Goal: Information Seeking & Learning: Learn about a topic

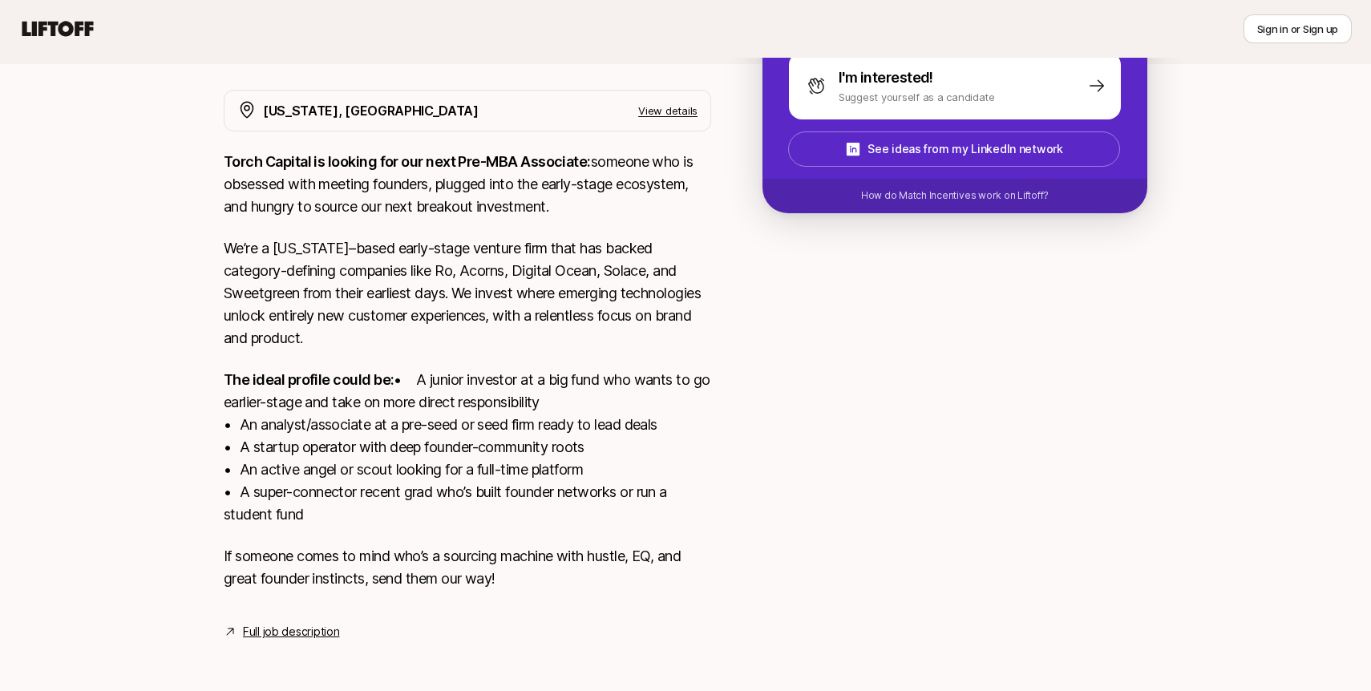
scroll to position [303, 0]
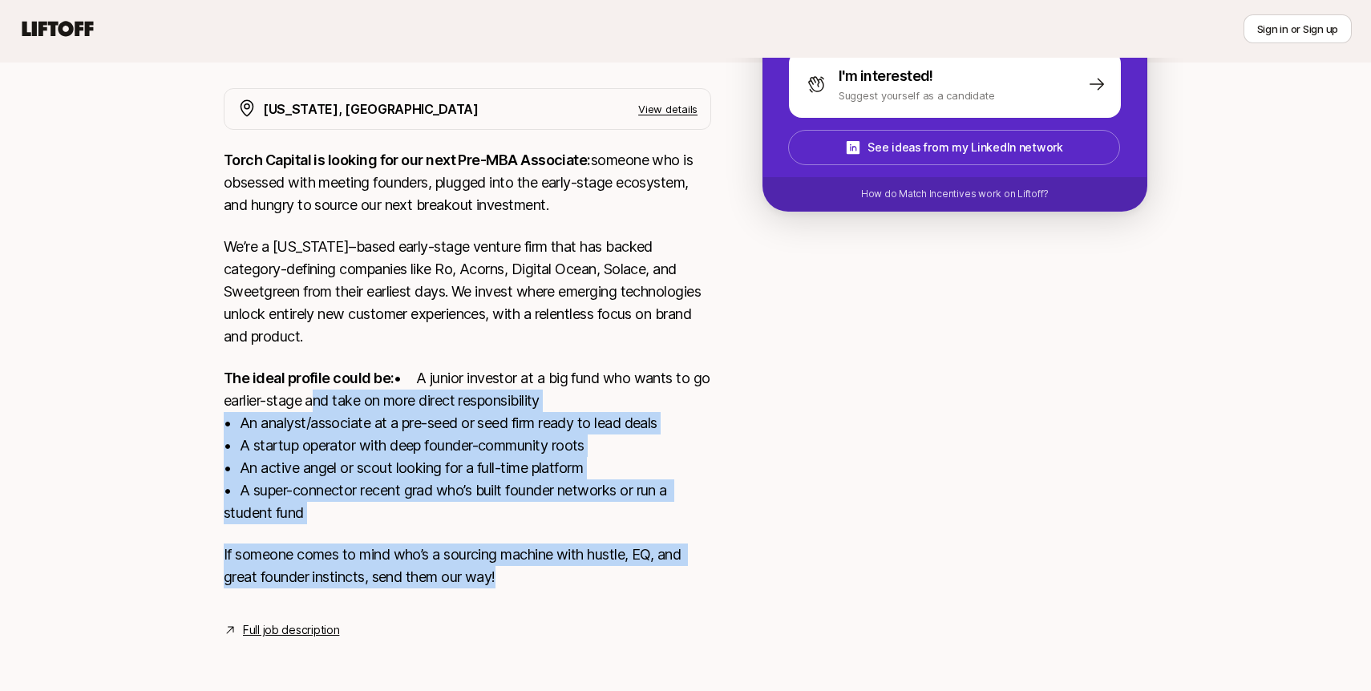
drag, startPoint x: 626, startPoint y: 368, endPoint x: 661, endPoint y: 594, distance: 228.7
click at [661, 594] on div "Torch Capital is looking for our next Pre-MBA Associate: someone who is obsesse…" at bounding box center [467, 378] width 487 height 459
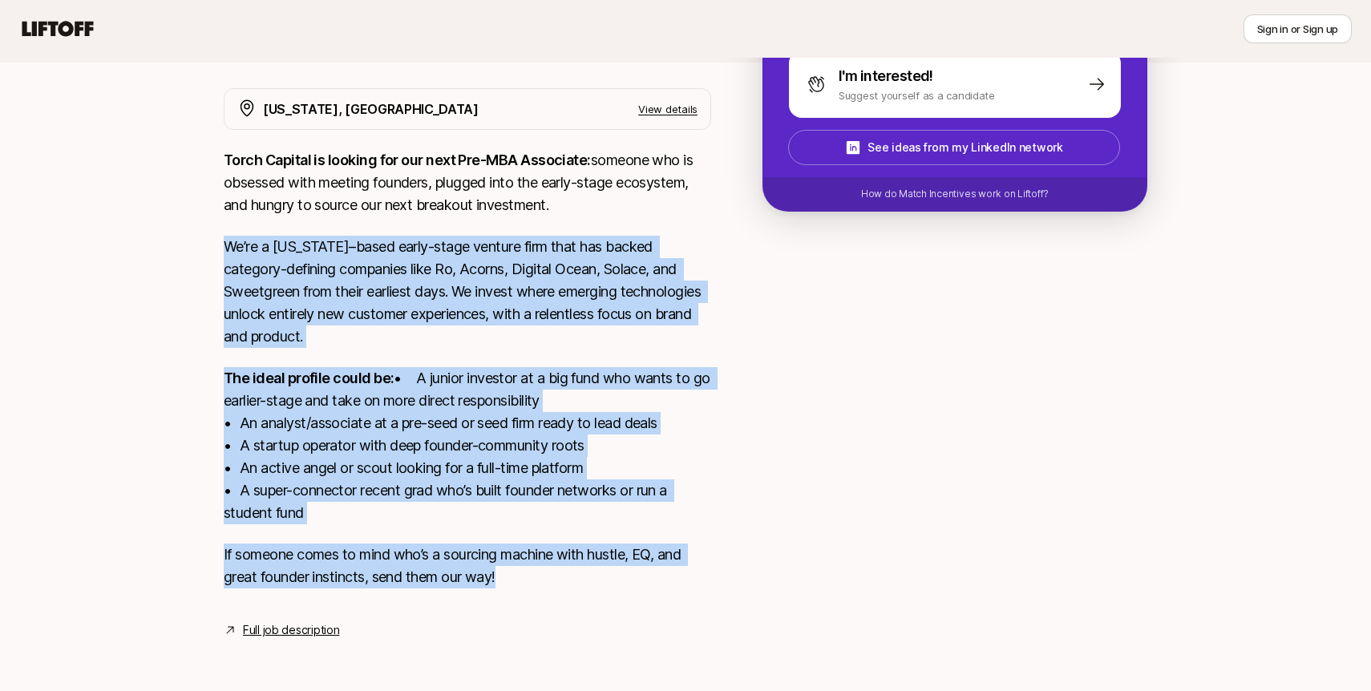
drag, startPoint x: 654, startPoint y: 594, endPoint x: 610, endPoint y: 185, distance: 411.2
click at [610, 189] on div "Torch Capital is looking for our next Pre-MBA Associate: someone who is obsesse…" at bounding box center [467, 378] width 487 height 459
click at [610, 185] on p "Torch Capital is looking for our next Pre-MBA Associate: someone who is obsesse…" at bounding box center [467, 182] width 487 height 67
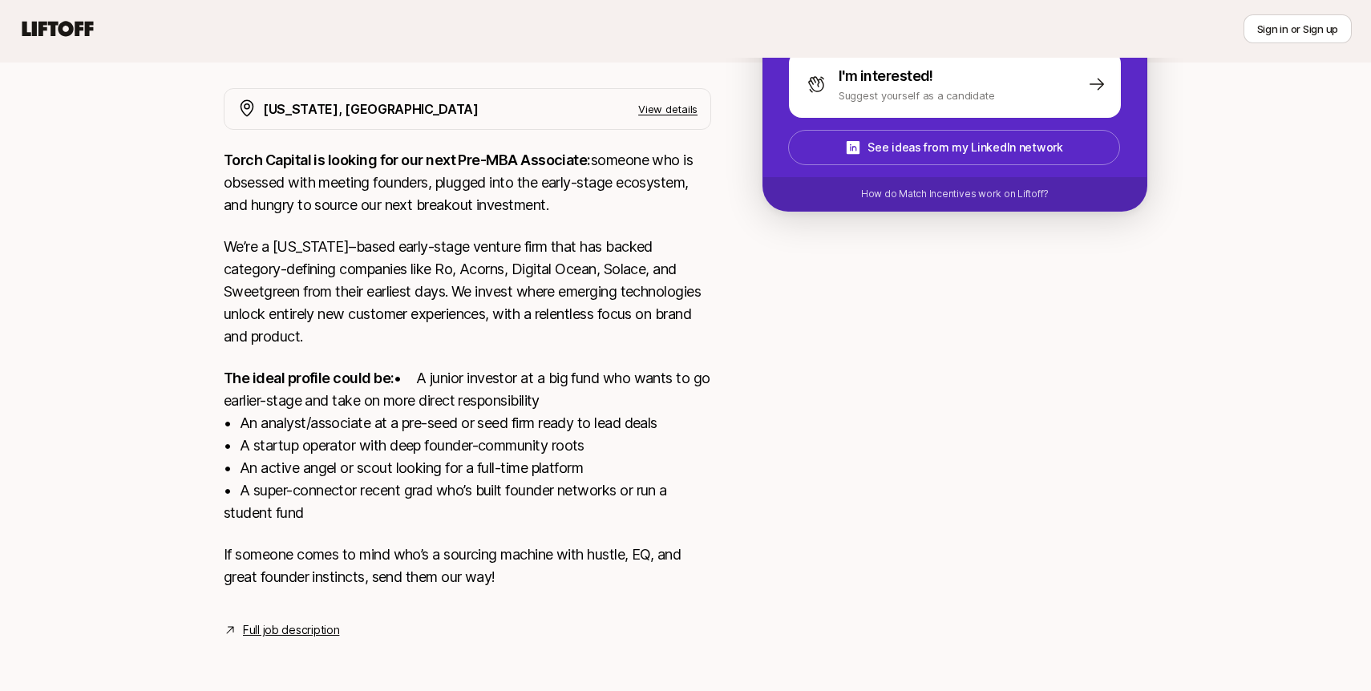
click at [610, 185] on p "Torch Capital is looking for our next Pre-MBA Associate: someone who is obsesse…" at bounding box center [467, 182] width 487 height 67
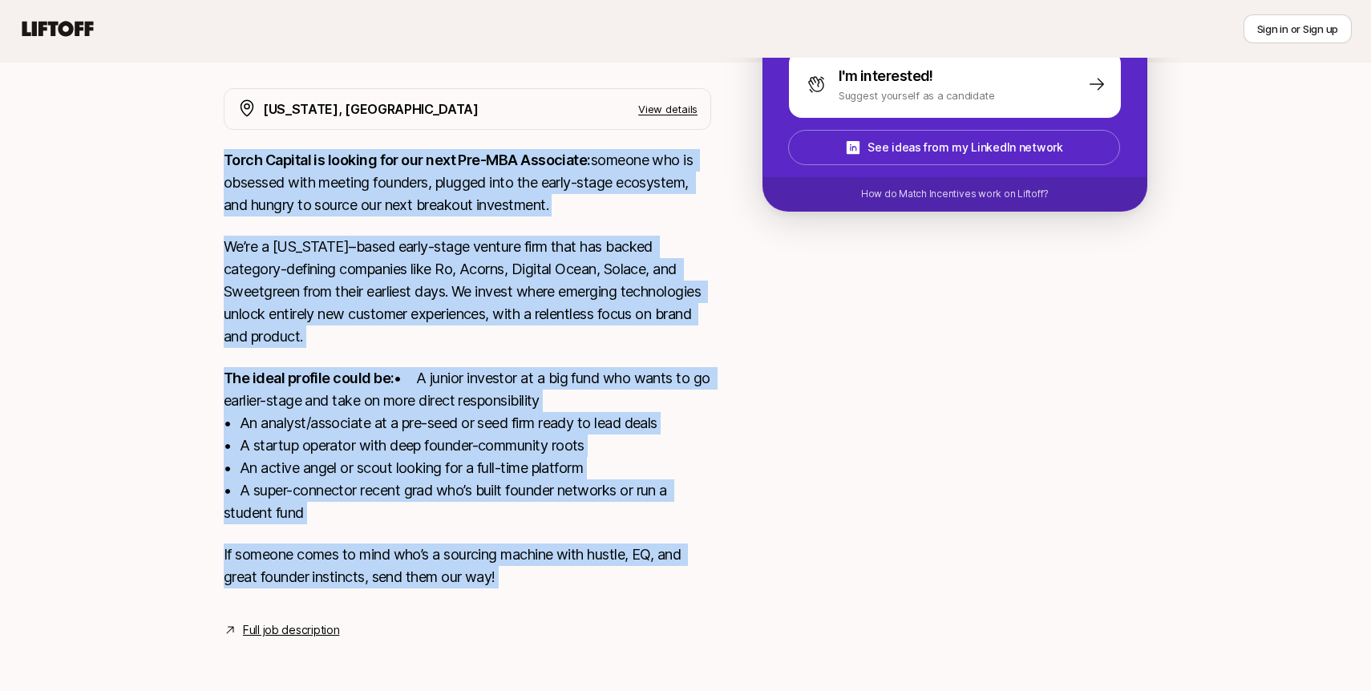
drag, startPoint x: 610, startPoint y: 185, endPoint x: 617, endPoint y: 555, distance: 369.6
click at [617, 555] on div "Torch Capital is looking for our next Pre-MBA Associate: someone who is obsesse…" at bounding box center [467, 378] width 487 height 459
click at [617, 555] on p "If someone comes to mind who’s a sourcing machine with hustle, EQ, and great fo…" at bounding box center [467, 565] width 487 height 45
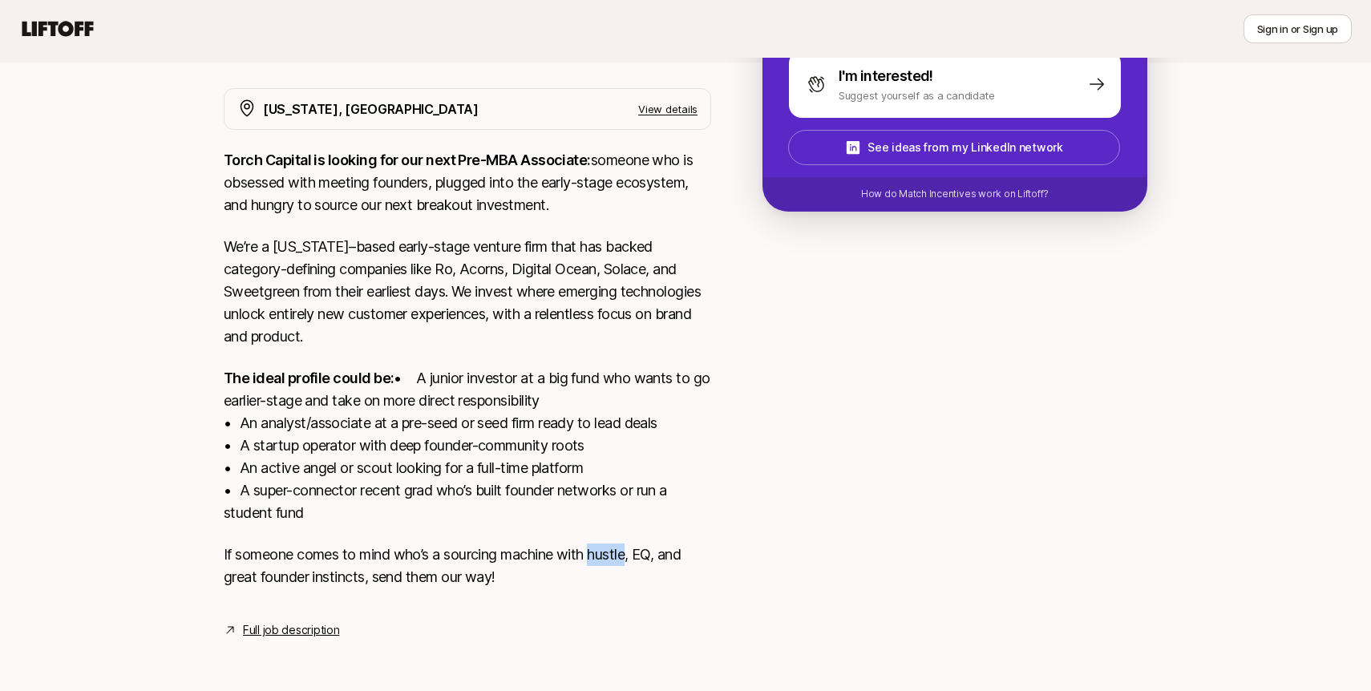
click at [617, 555] on p "If someone comes to mind who’s a sourcing machine with hustle, EQ, and great fo…" at bounding box center [467, 565] width 487 height 45
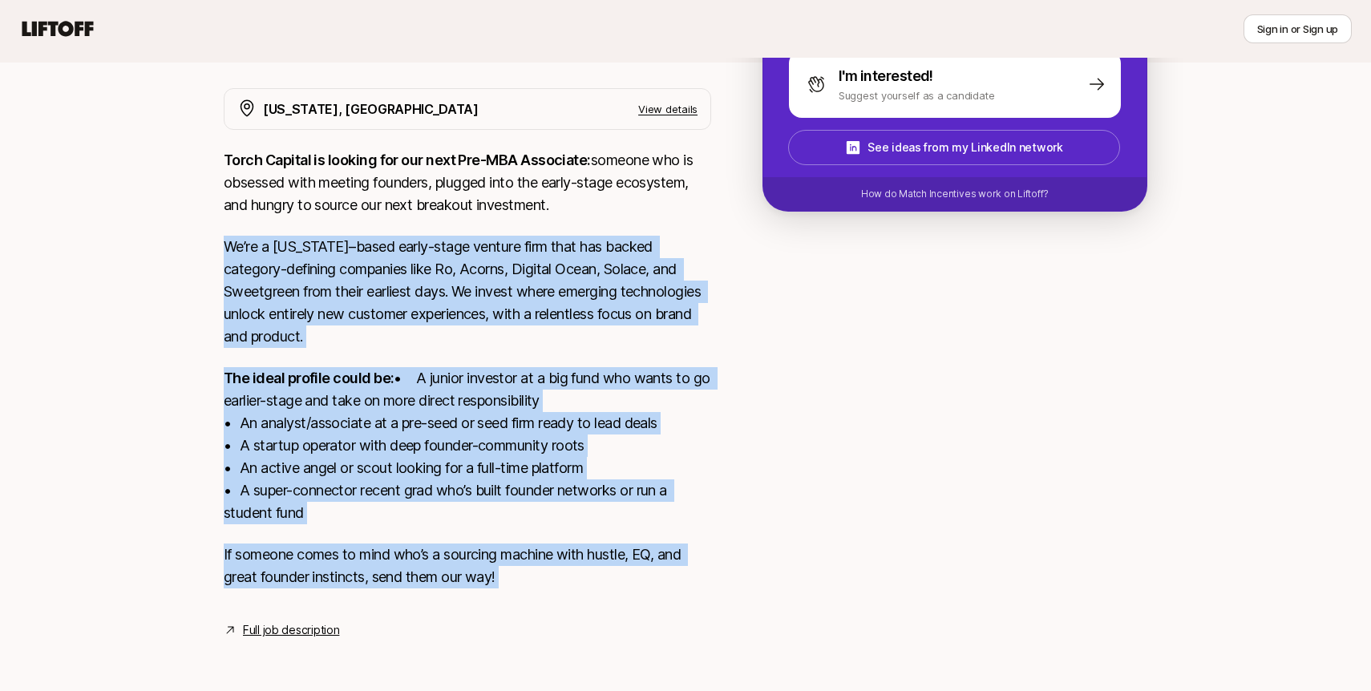
drag, startPoint x: 617, startPoint y: 555, endPoint x: 604, endPoint y: 208, distance: 346.6
click at [604, 209] on div "Torch Capital is looking for our next Pre-MBA Associate: someone who is obsesse…" at bounding box center [467, 378] width 487 height 459
click at [604, 208] on div "Torch Capital is looking for our next Pre-MBA Associate: someone who is obsesse…" at bounding box center [467, 378] width 487 height 459
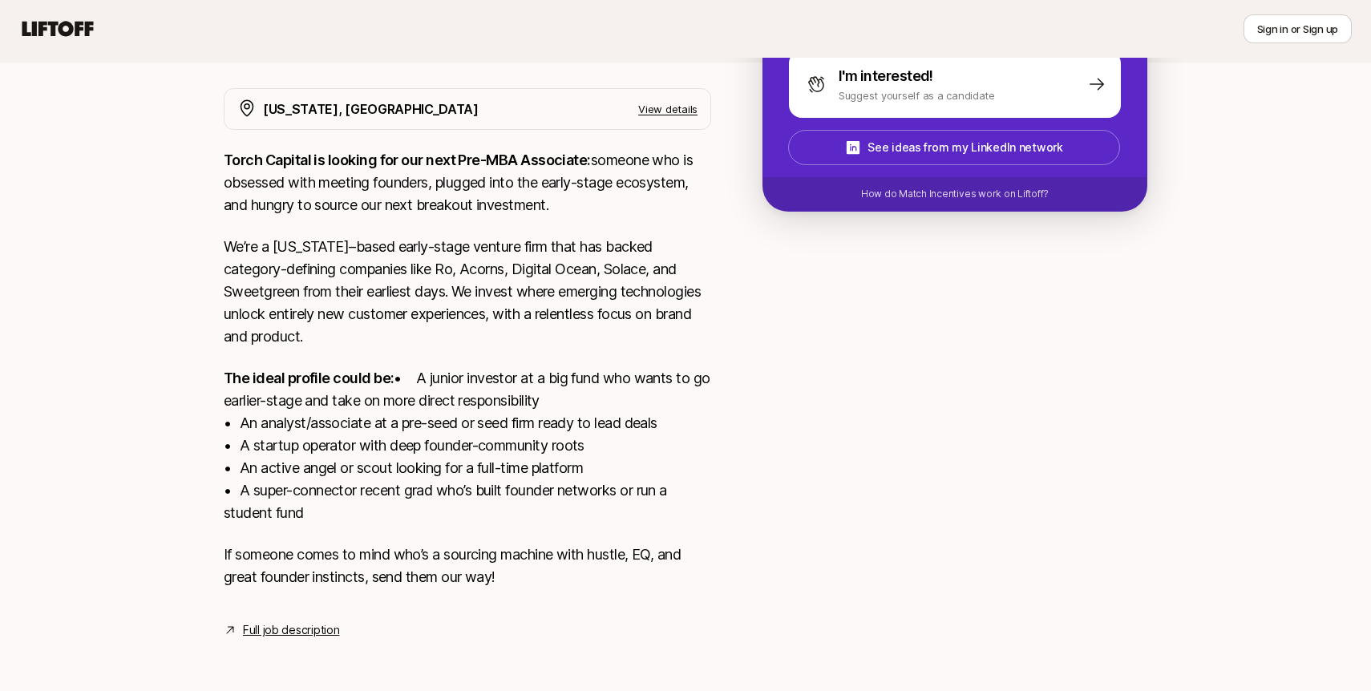
scroll to position [0, 0]
